Goal: Transaction & Acquisition: Purchase product/service

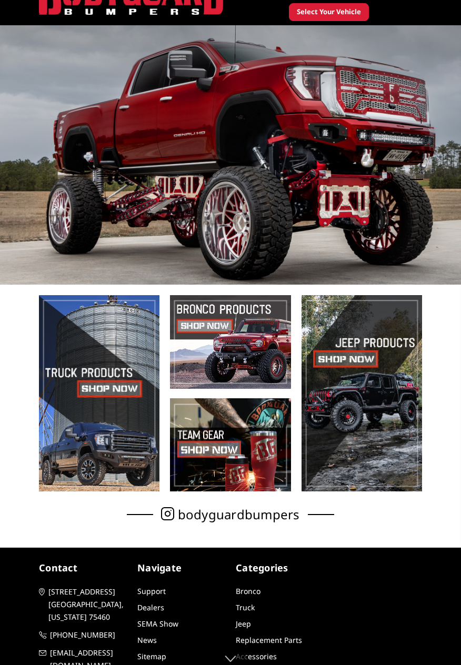
scroll to position [50, 0]
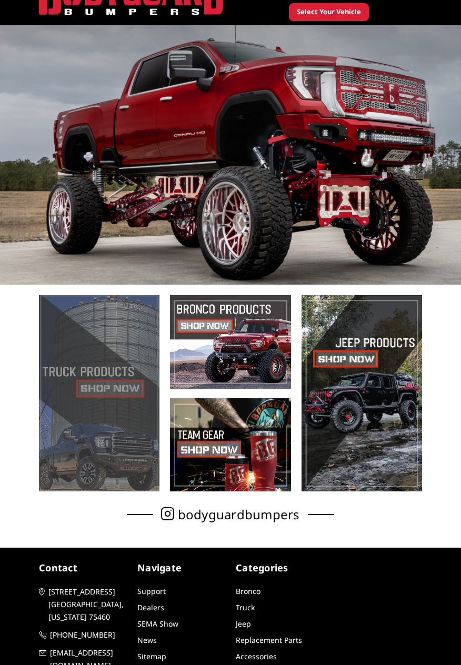
click at [113, 386] on span at bounding box center [99, 393] width 121 height 196
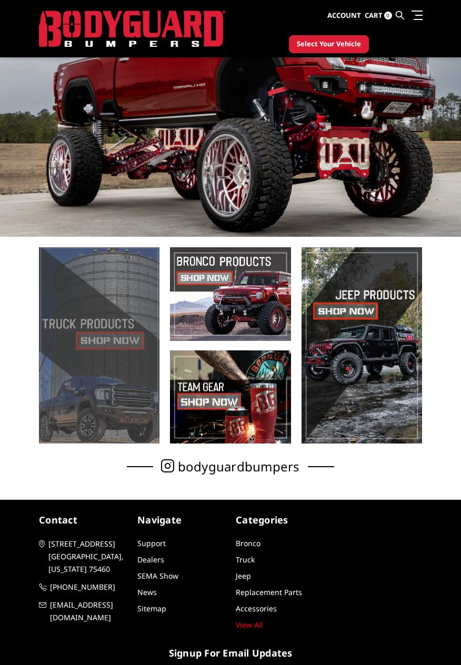
scroll to position [84, 0]
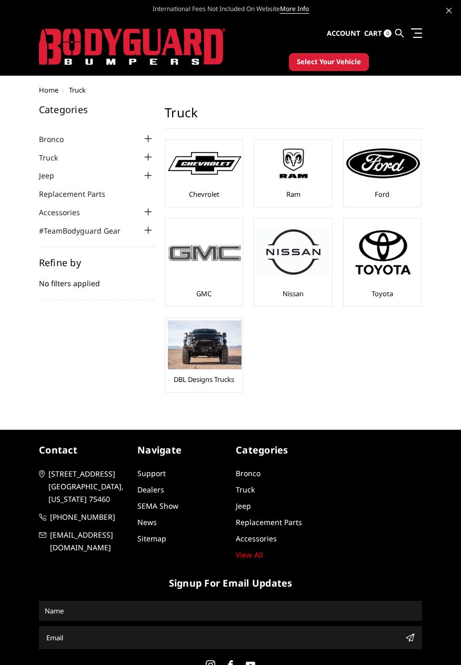
click at [214, 259] on img at bounding box center [205, 252] width 74 height 21
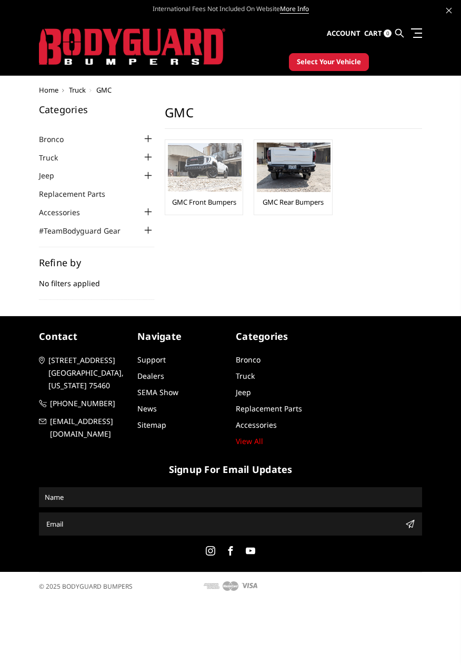
click at [204, 172] on img at bounding box center [205, 167] width 74 height 48
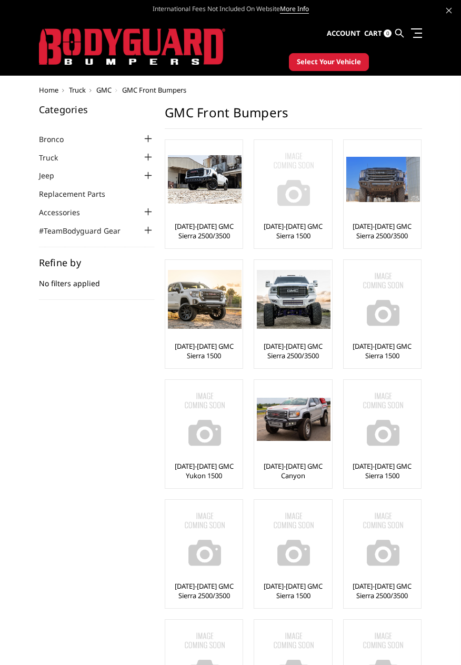
click at [295, 194] on img at bounding box center [294, 180] width 74 height 74
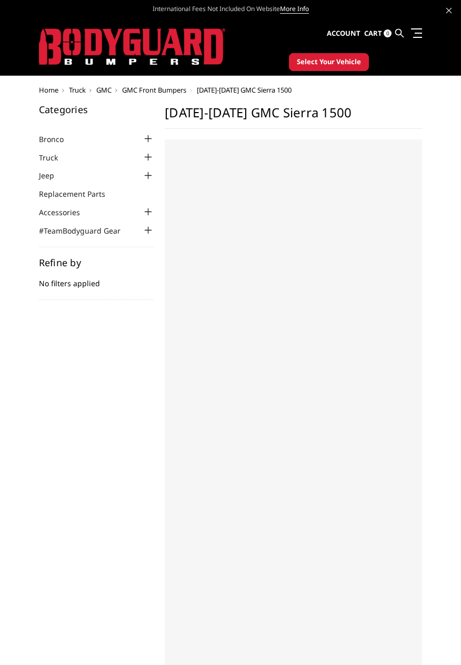
select select "US"
